Goal: Information Seeking & Learning: Learn about a topic

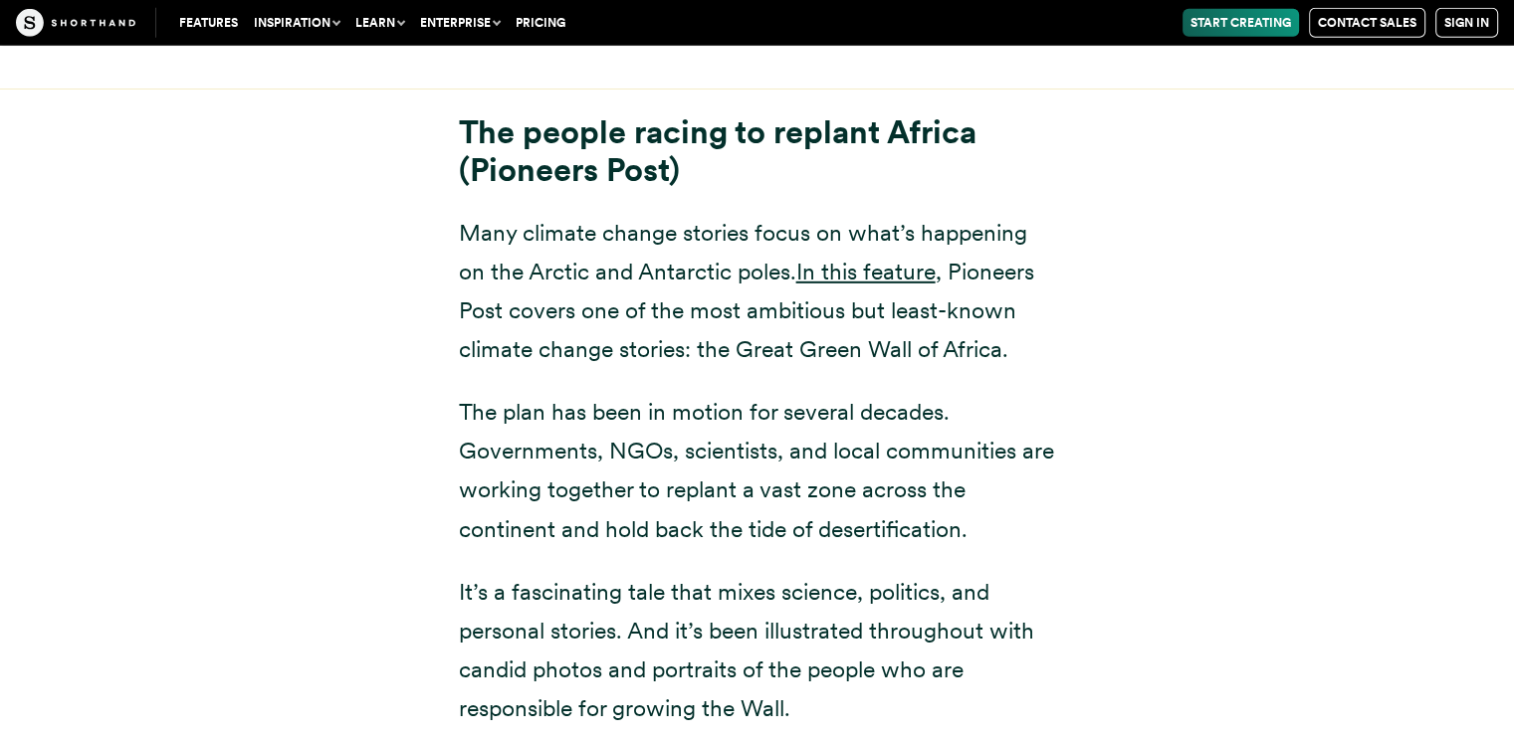
scroll to position [21075, 0]
click at [1198, 381] on div "The people racing to replant Africa (Pioneers Post) Many climate change stories…" at bounding box center [758, 420] width 1354 height 663
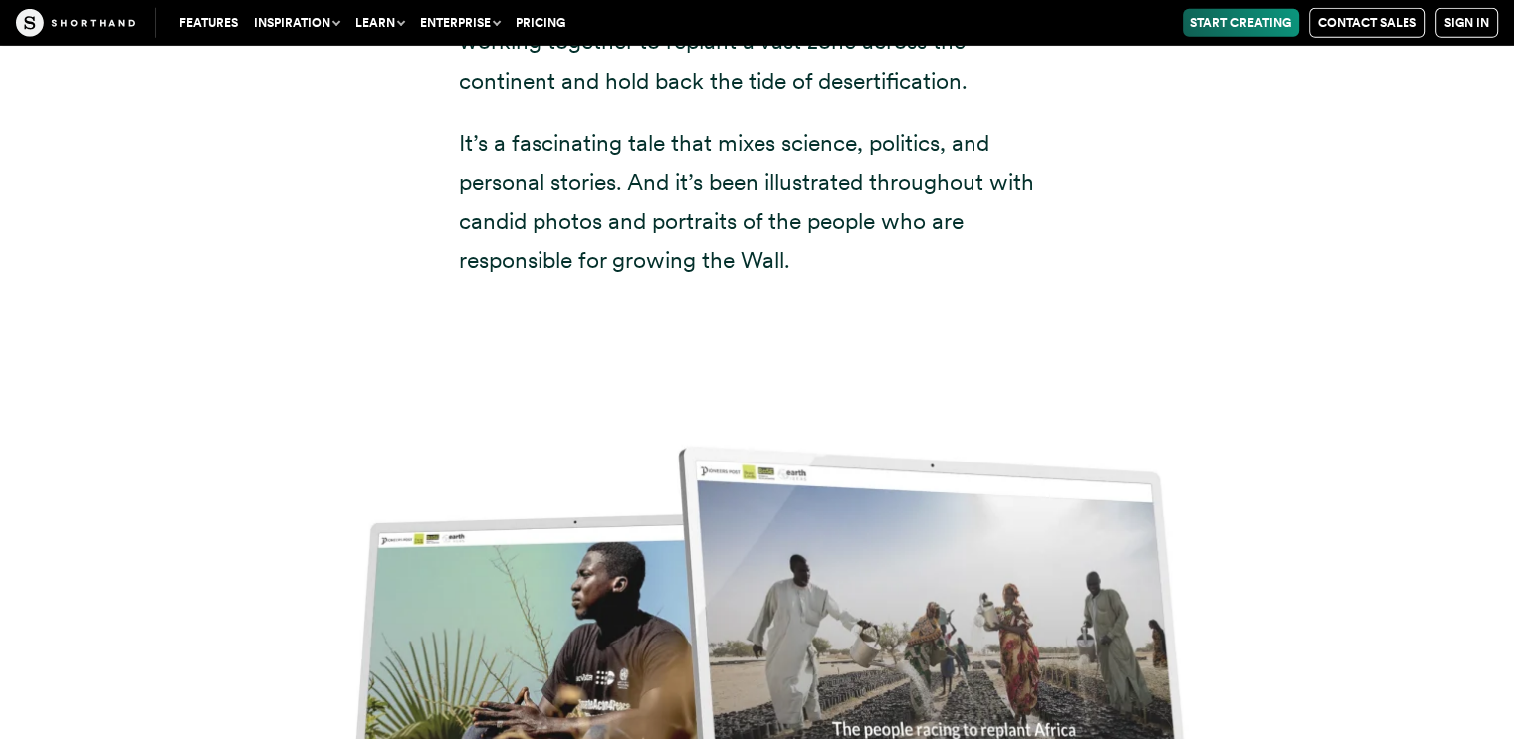
scroll to position [21526, 0]
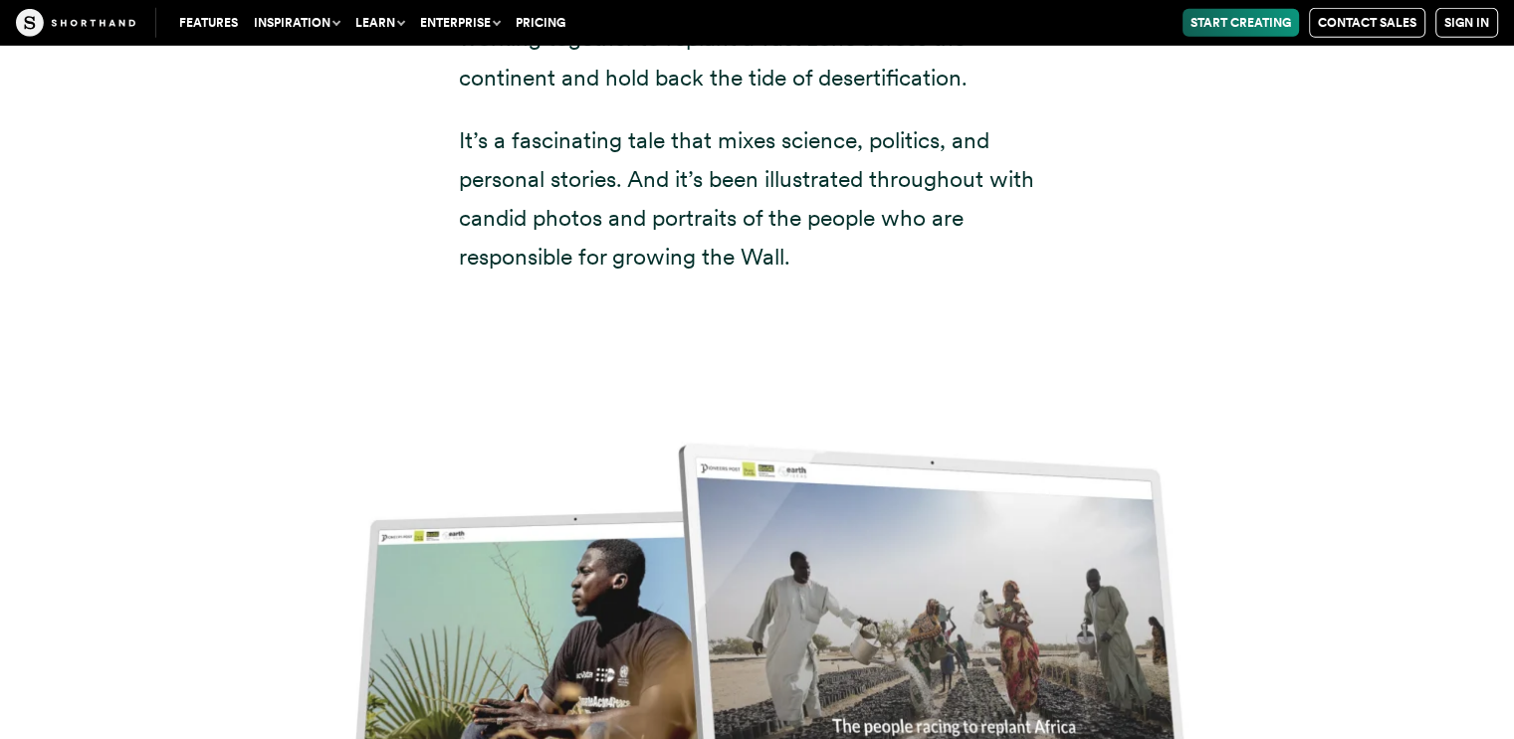
click at [861, 518] on img at bounding box center [757, 670] width 1514 height 739
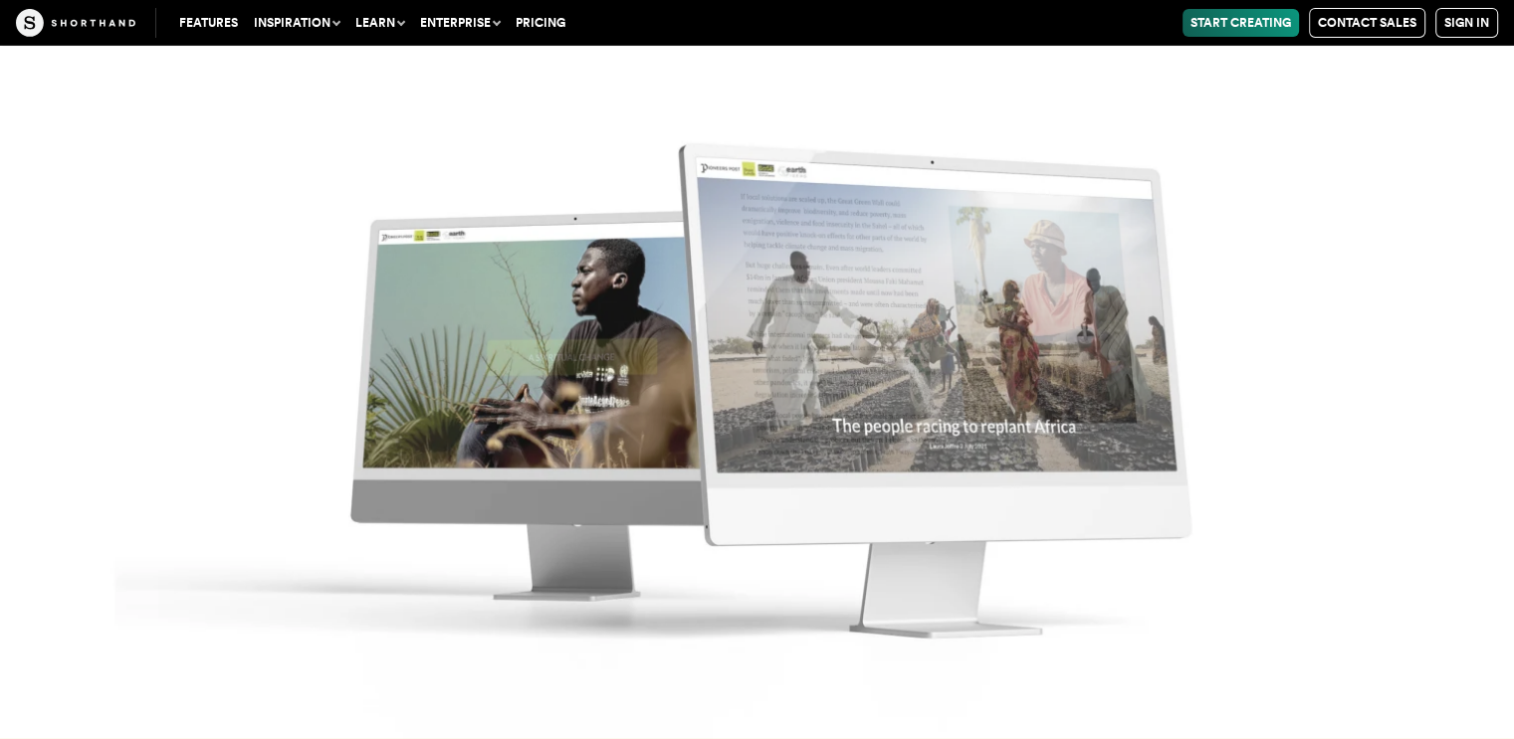
click at [943, 421] on img at bounding box center [757, 369] width 1514 height 739
click at [539, 393] on img at bounding box center [757, 369] width 1514 height 739
click at [972, 419] on img at bounding box center [757, 369] width 1514 height 739
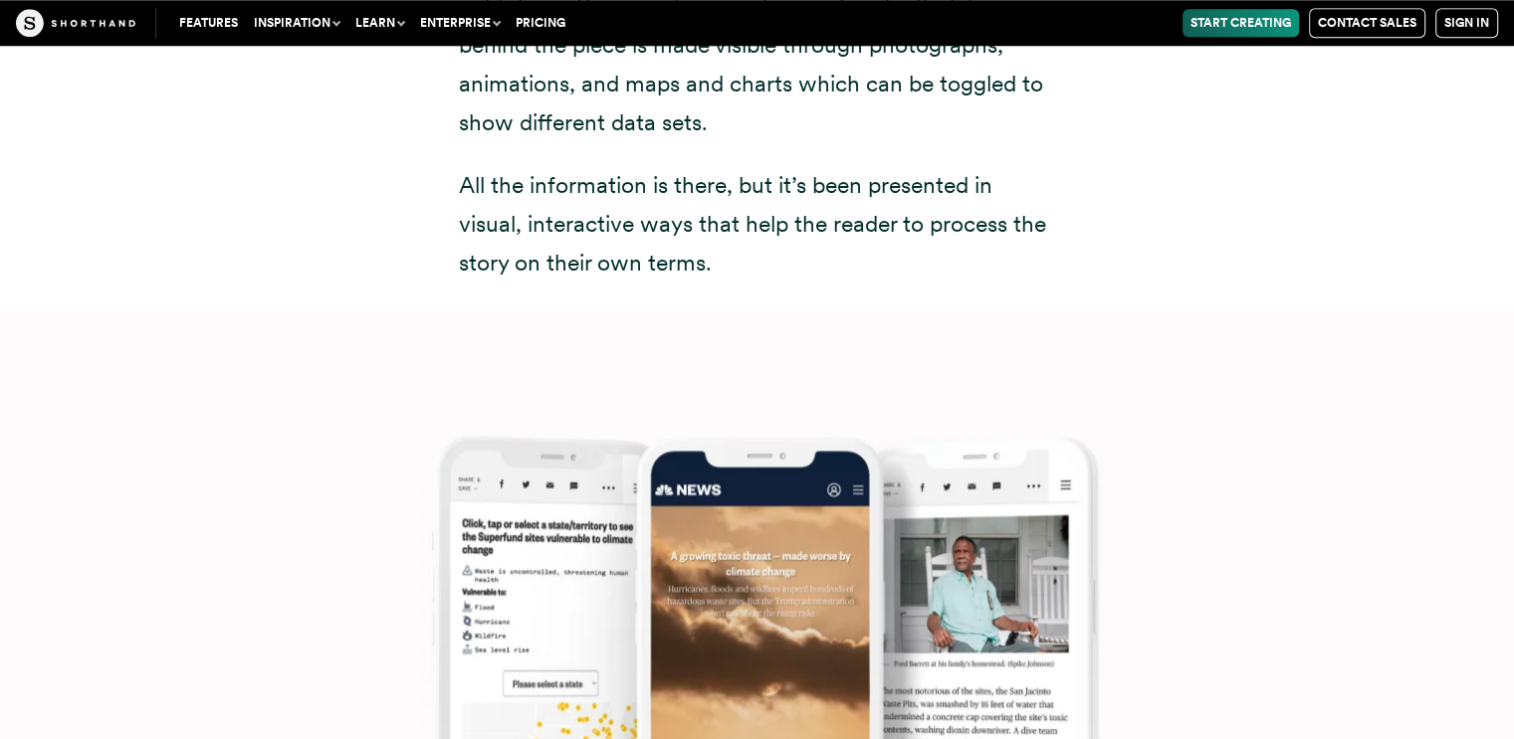
scroll to position [17087, 0]
click at [1292, 403] on img at bounding box center [757, 675] width 1514 height 739
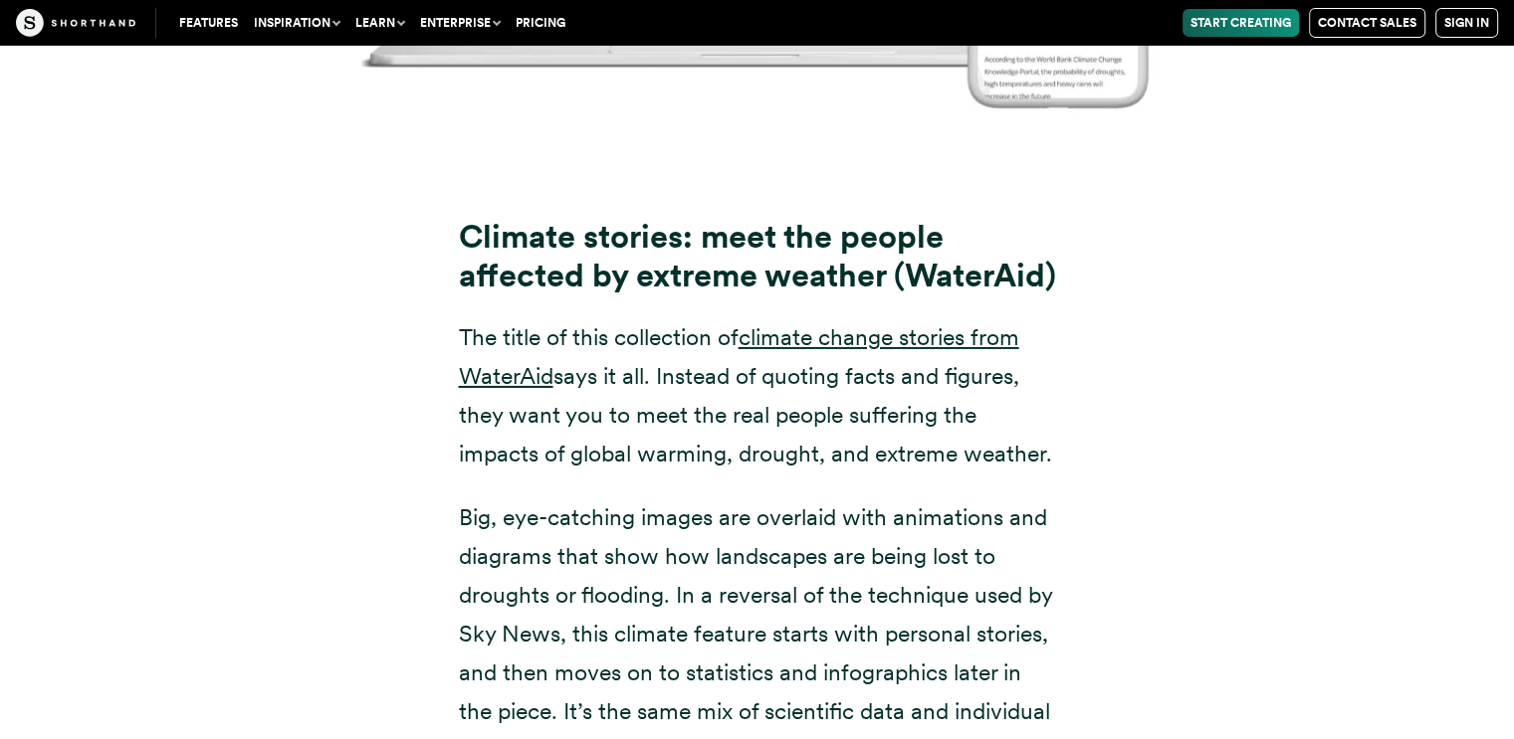
scroll to position [14202, 0]
click at [870, 322] on link "climate change stories from WaterAid" at bounding box center [739, 355] width 560 height 67
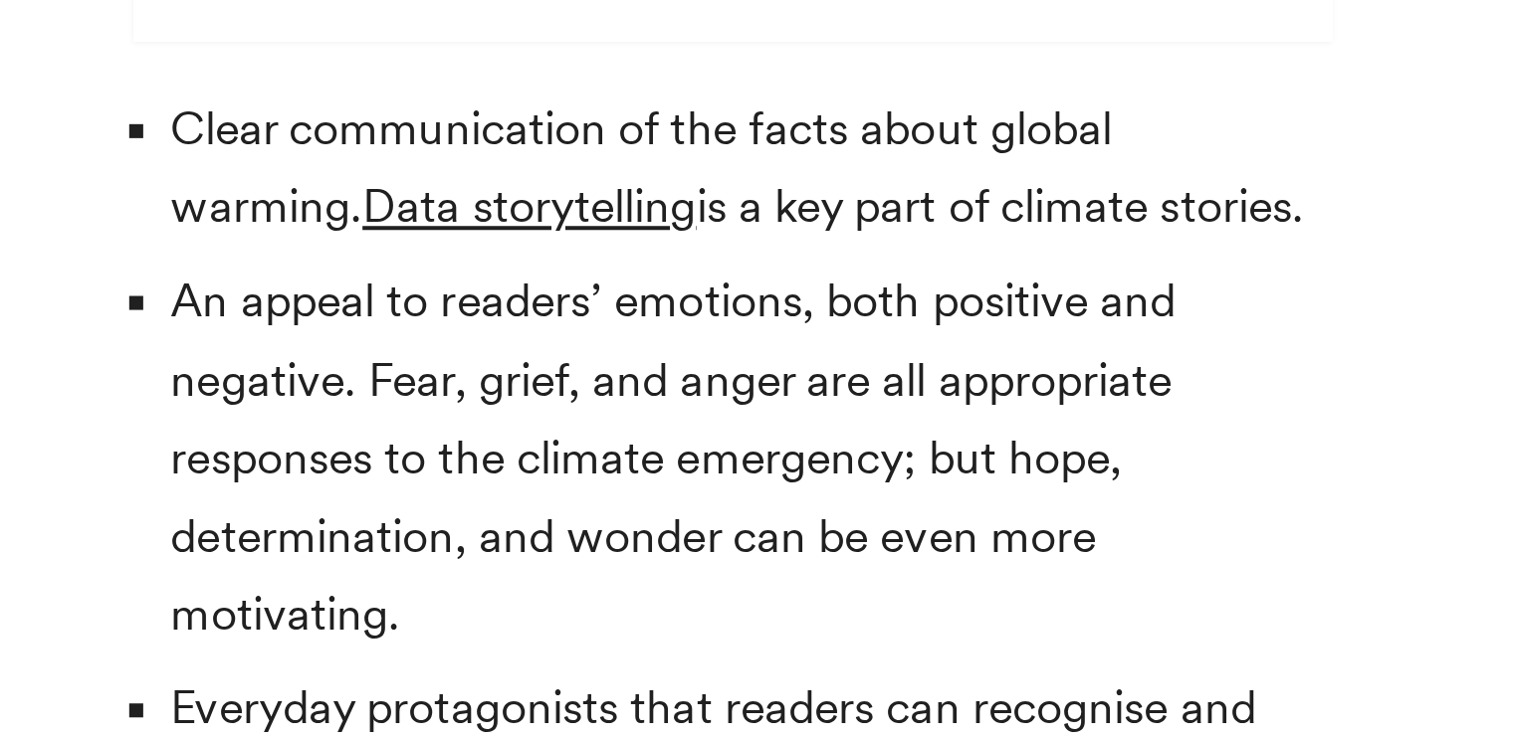
scroll to position [5888, 0]
drag, startPoint x: 416, startPoint y: 599, endPoint x: 416, endPoint y: 615, distance: 15.9
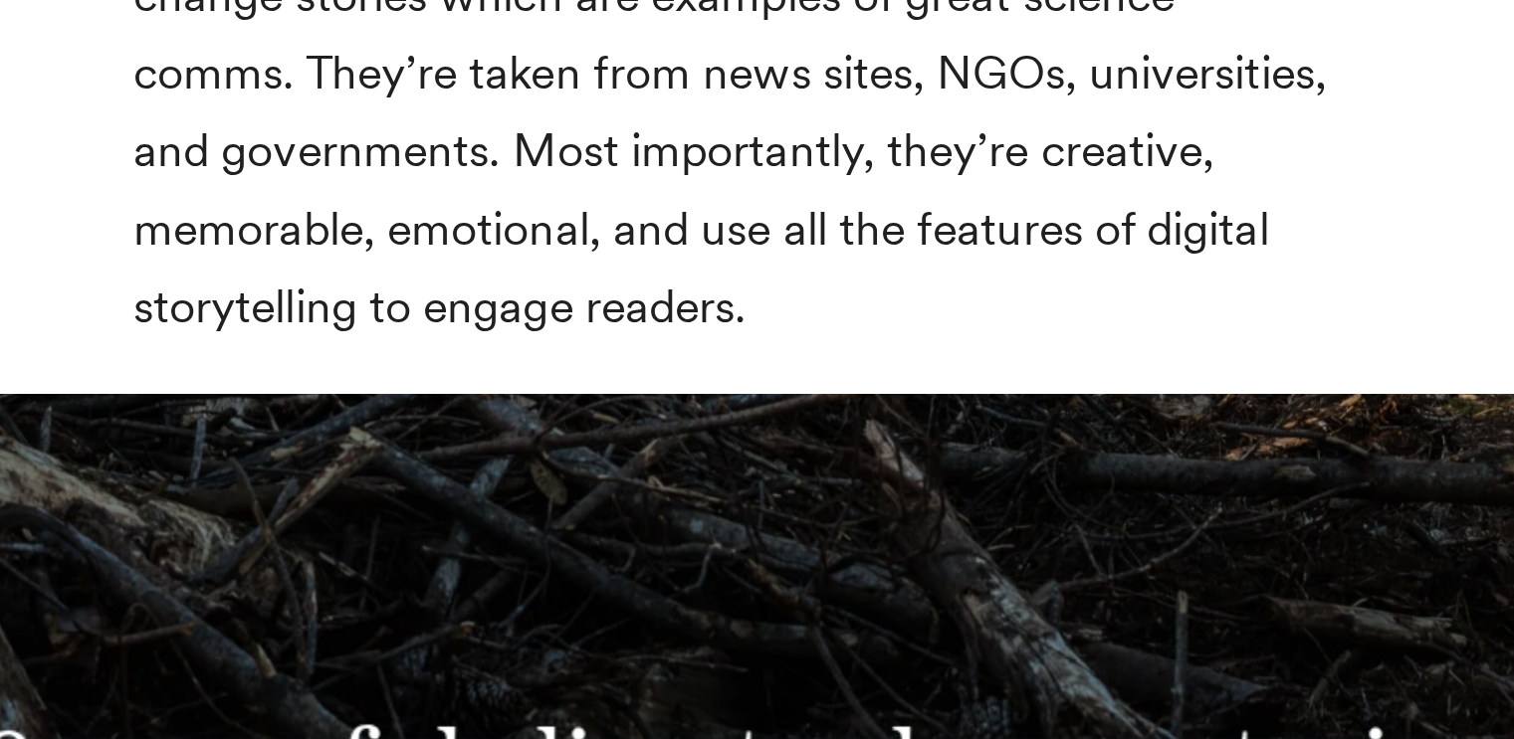
scroll to position [6513, 0]
